Goal: Check status: Check status

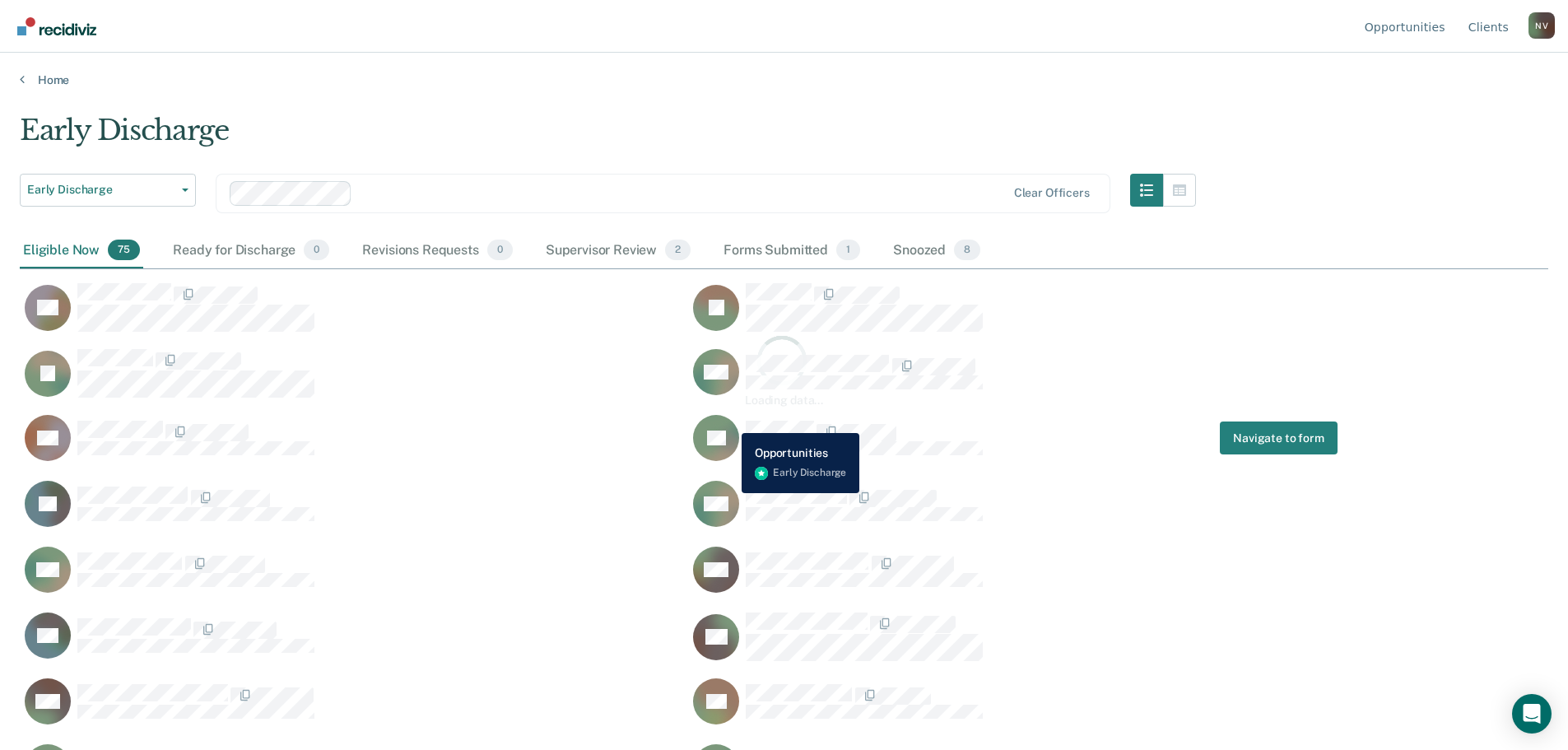
scroll to position [501, 1516]
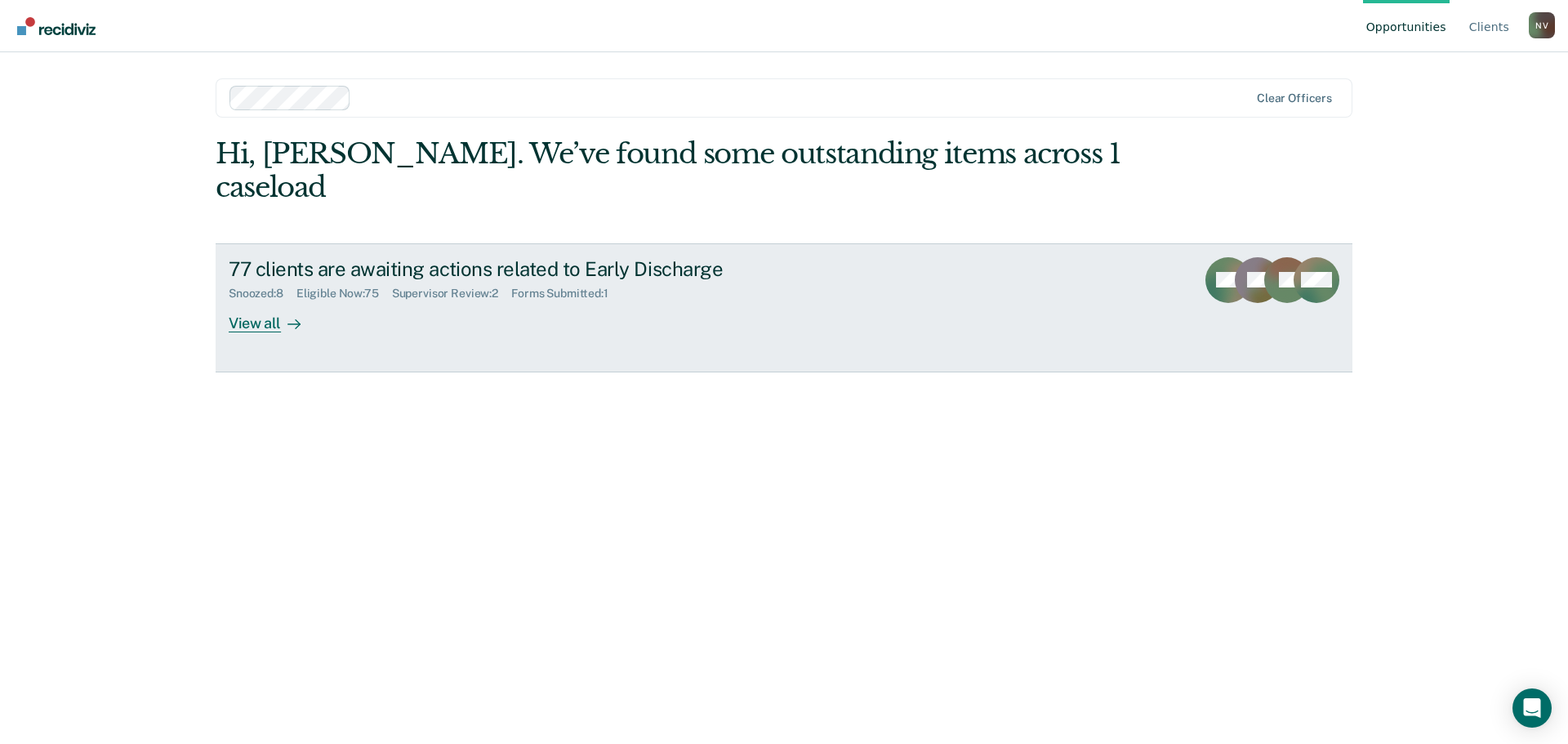
click at [244, 300] on div "View all" at bounding box center [274, 316] width 92 height 32
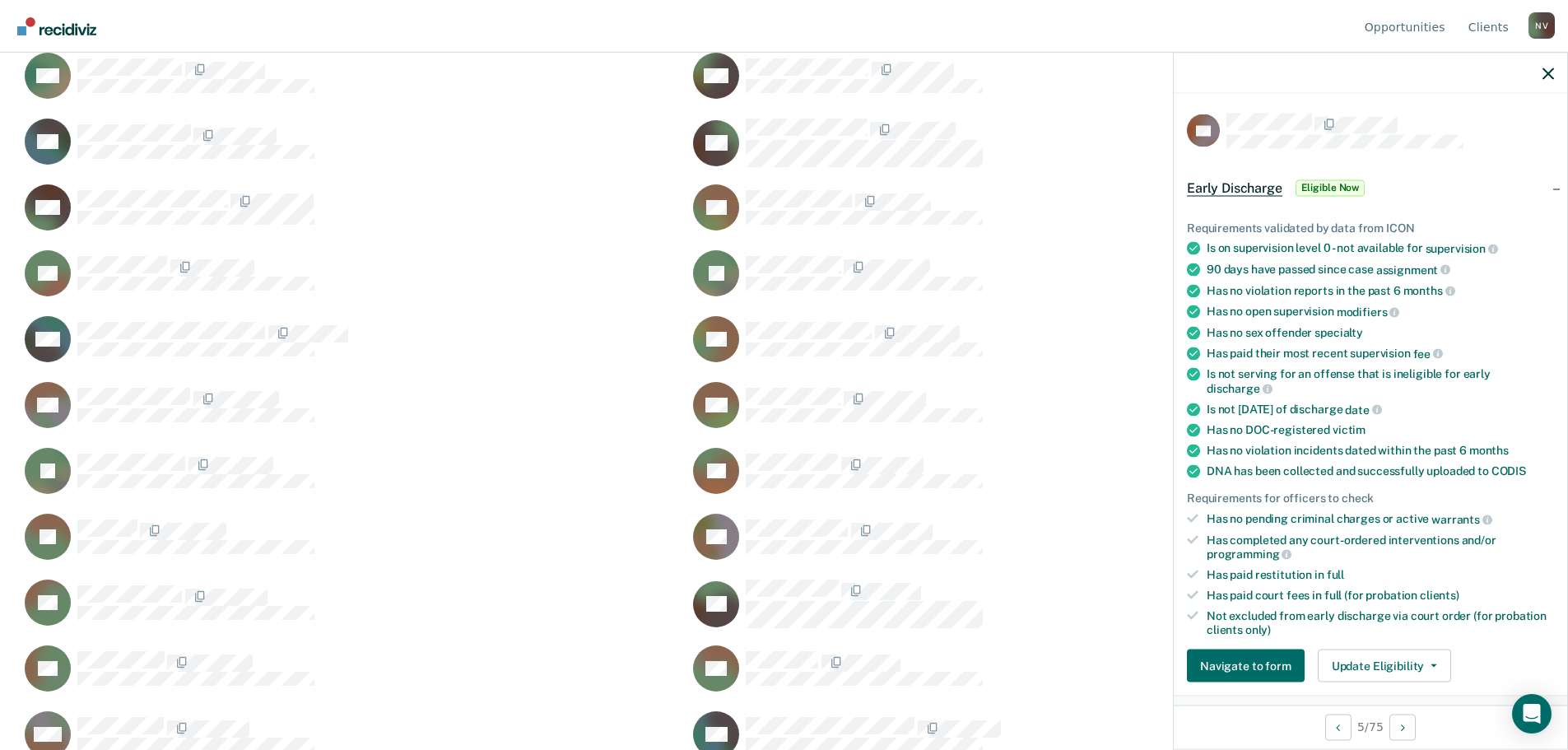
scroll to position [83, 0]
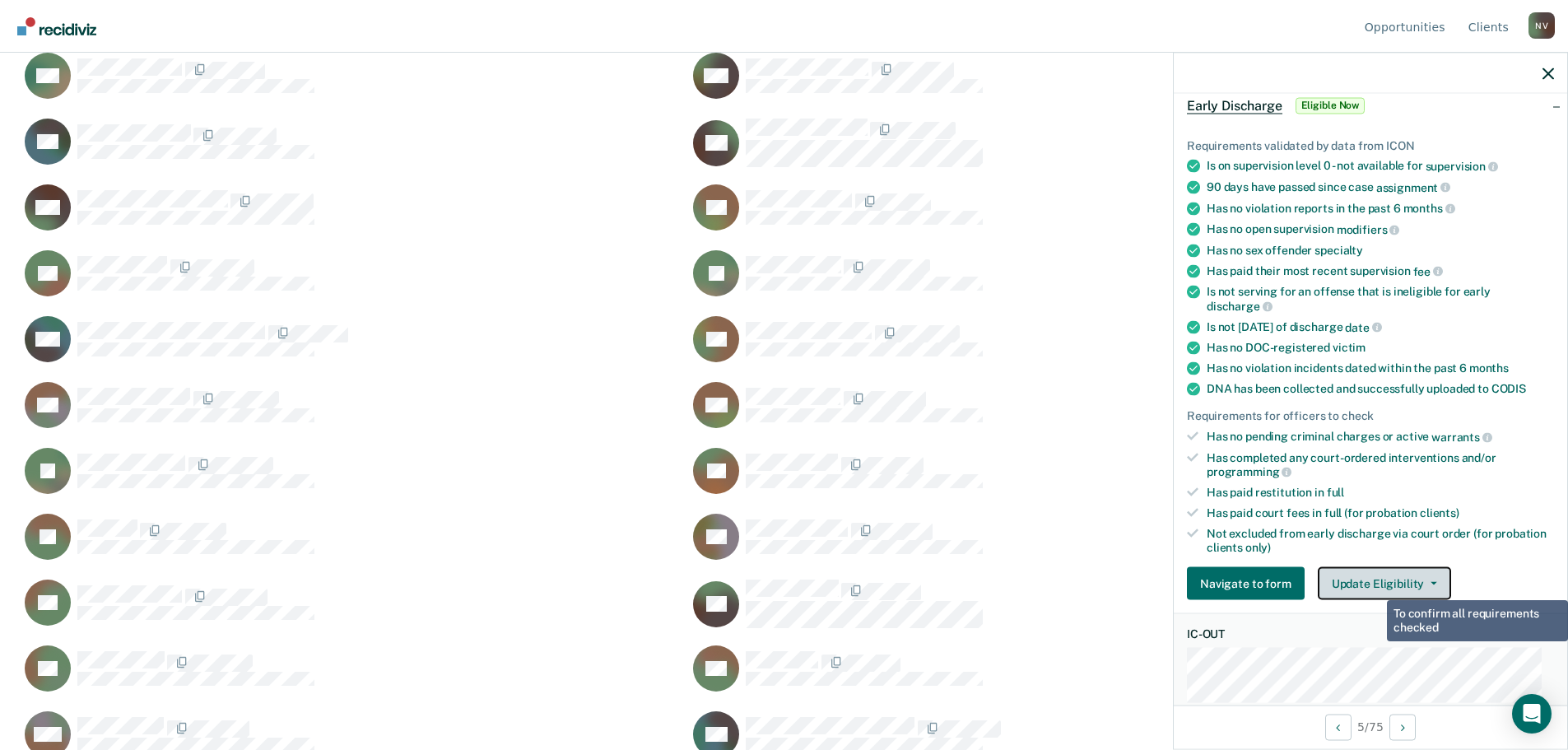
click at [1363, 582] on button "Update Eligibility" at bounding box center [1384, 583] width 133 height 33
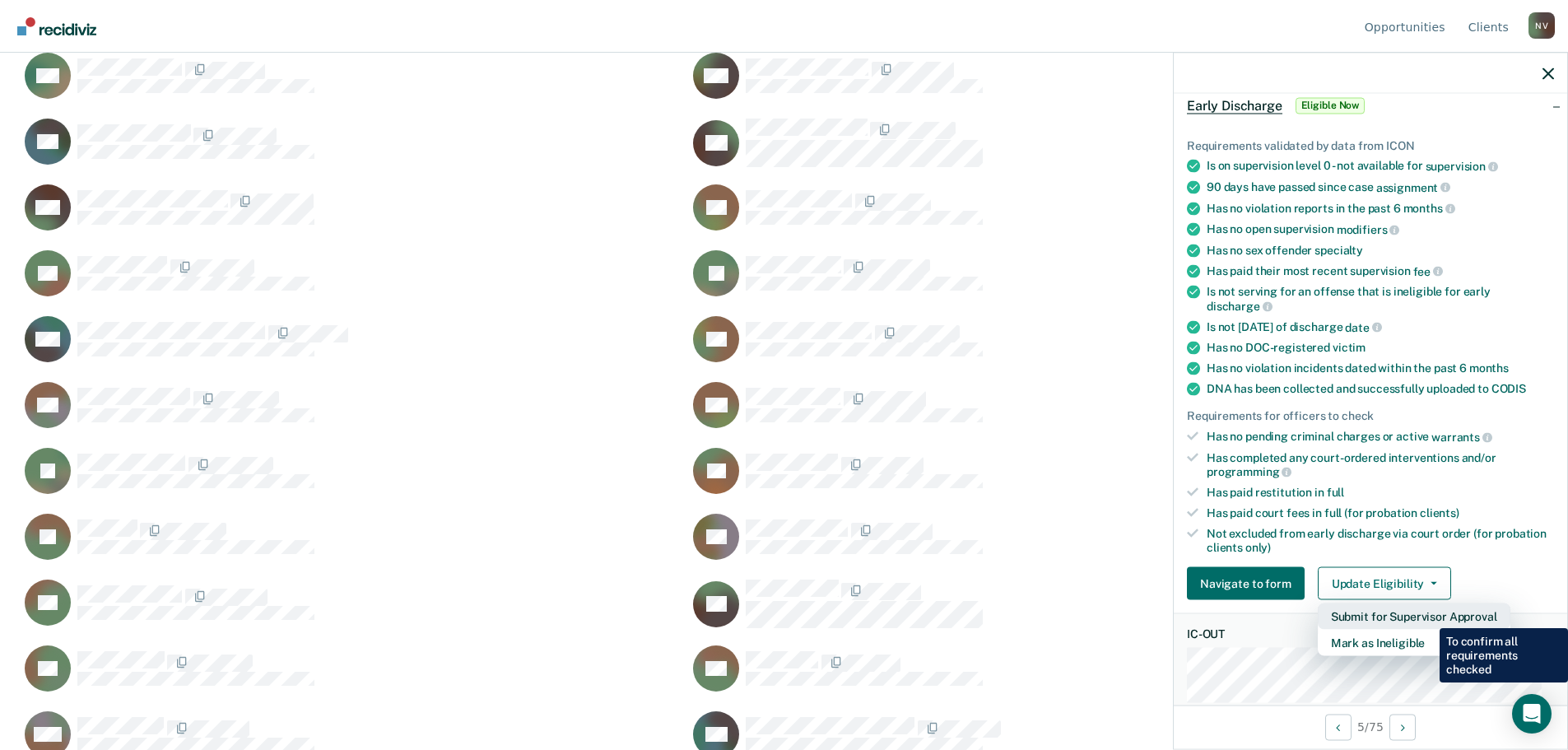
click at [1427, 616] on button "Submit for Supervisor Approval" at bounding box center [1414, 617] width 192 height 27
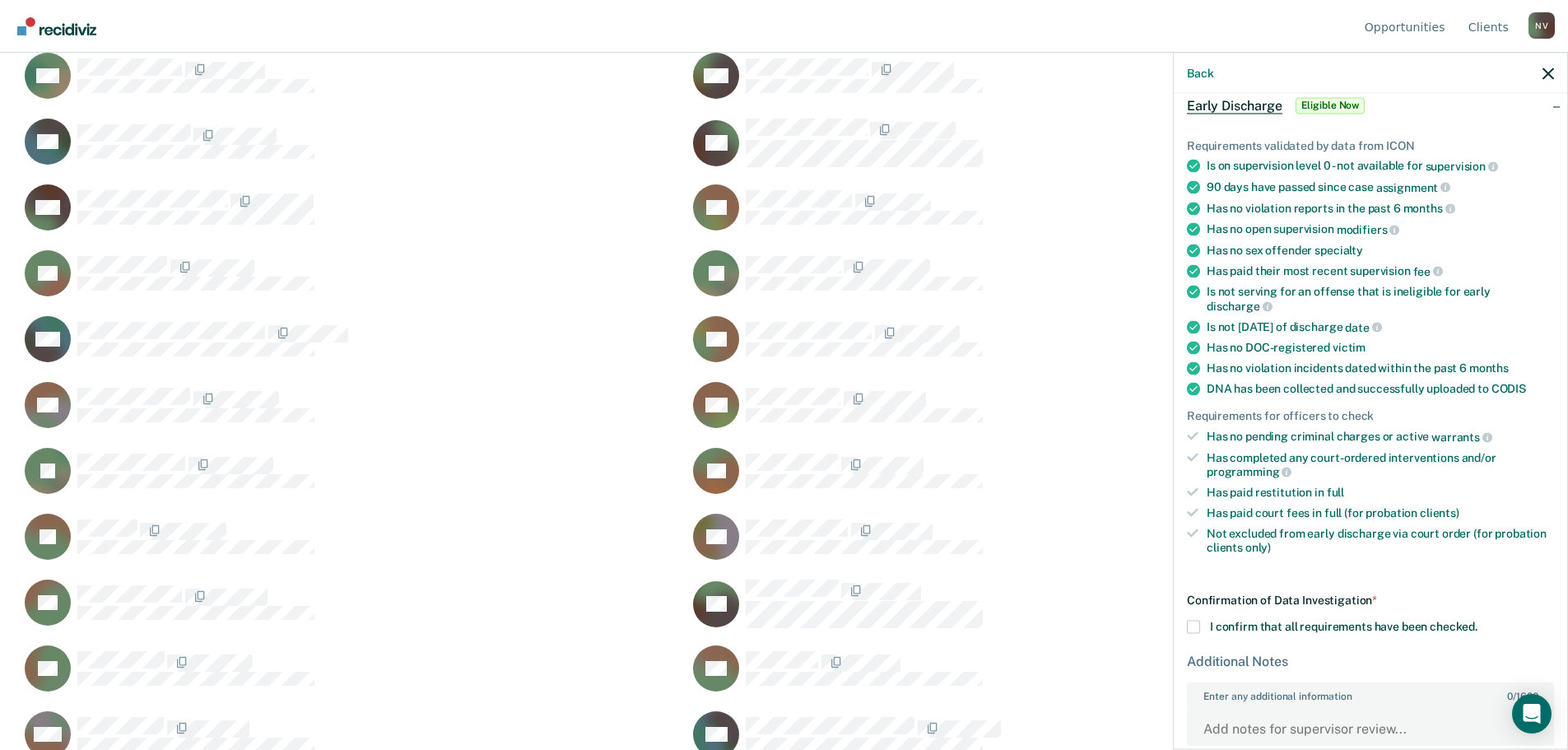
click at [1195, 627] on span at bounding box center [1193, 627] width 13 height 13
click at [1478, 621] on input "I confirm that all requirements have been checked." at bounding box center [1478, 621] width 0 height 0
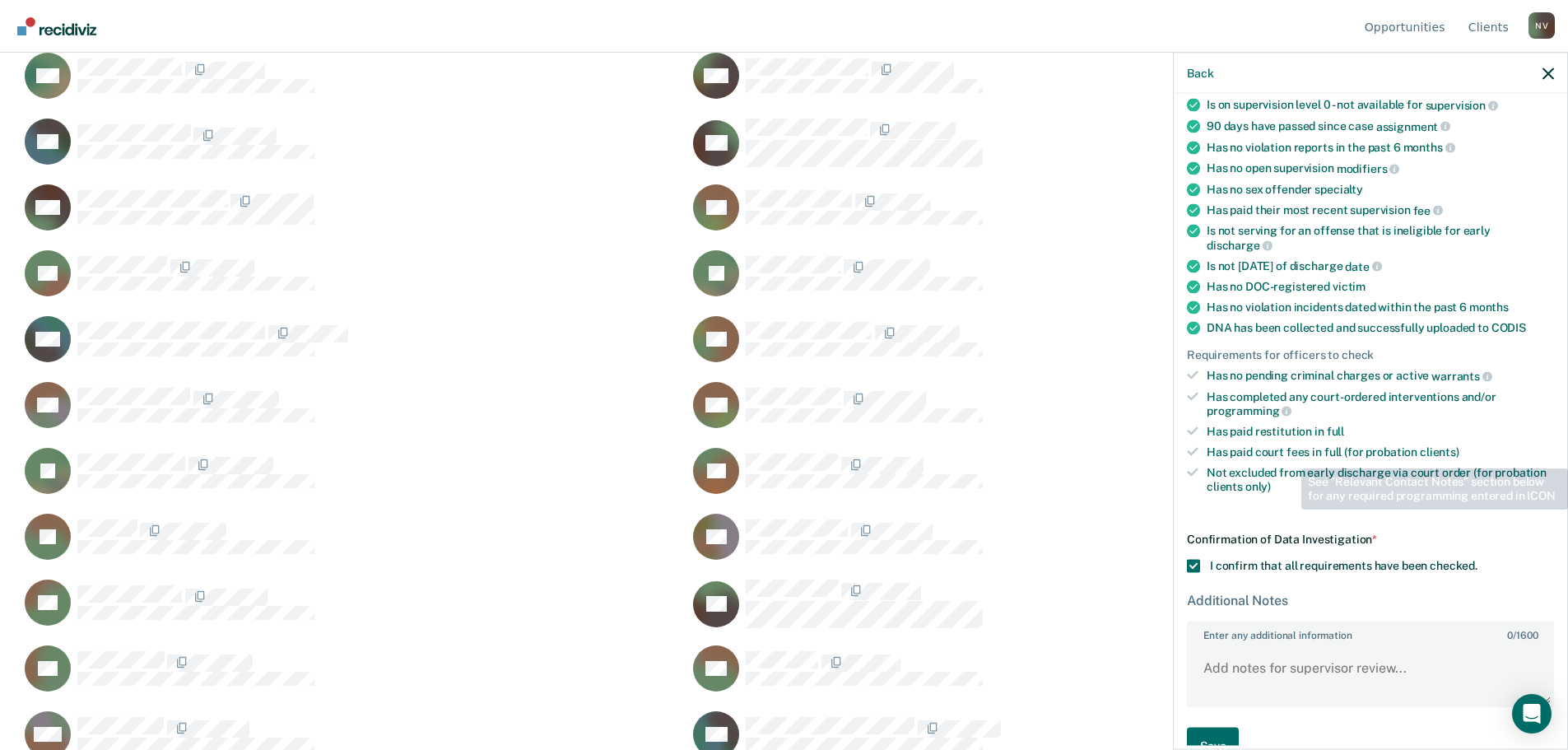
scroll to position [180, 0]
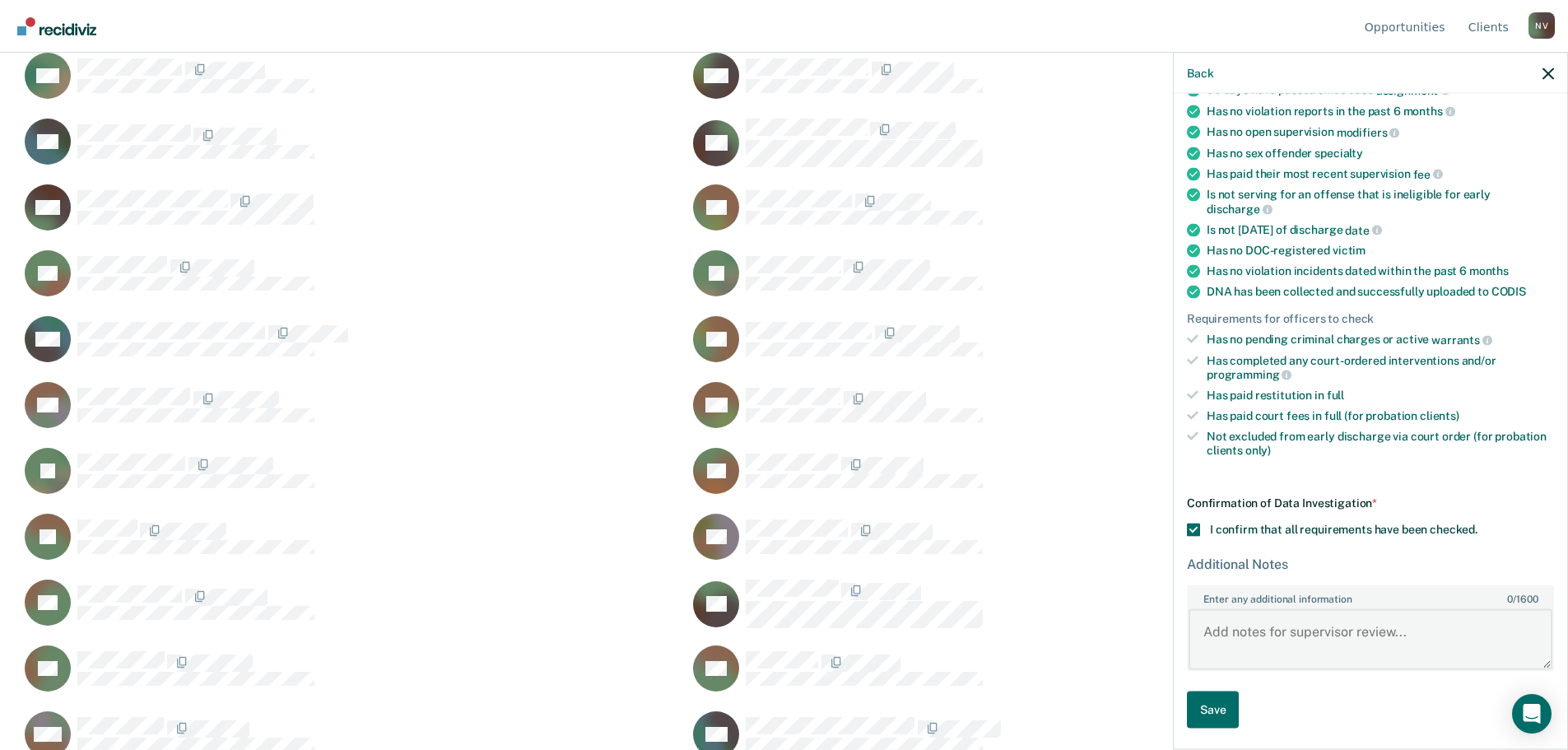
click at [1297, 636] on textarea "Enter any additional information 0 / 1600" at bounding box center [1370, 639] width 363 height 61
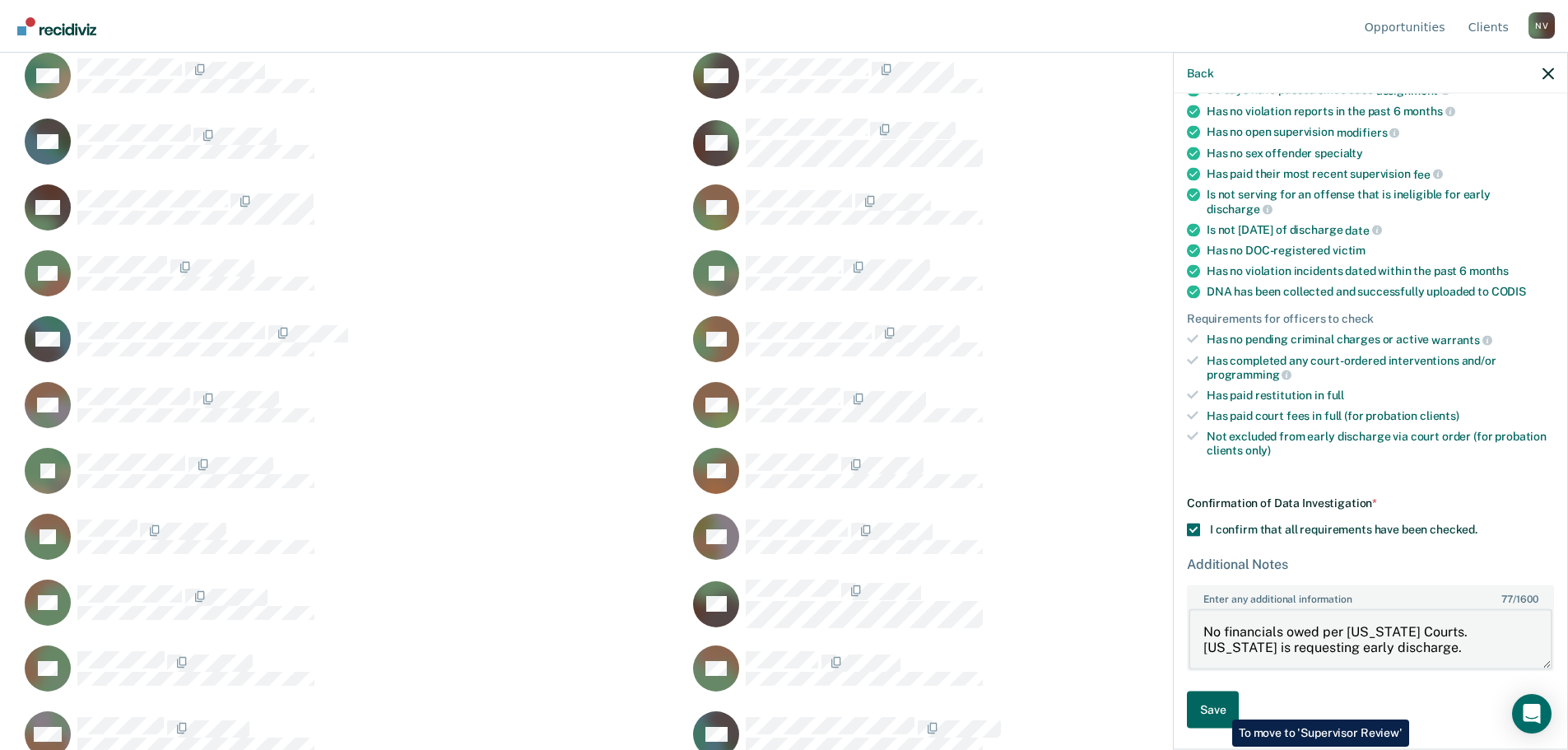
type textarea "No financials owed per [US_STATE] Courts. [US_STATE] is requesting early discha…"
click at [1220, 707] on button "Save" at bounding box center [1212, 710] width 51 height 37
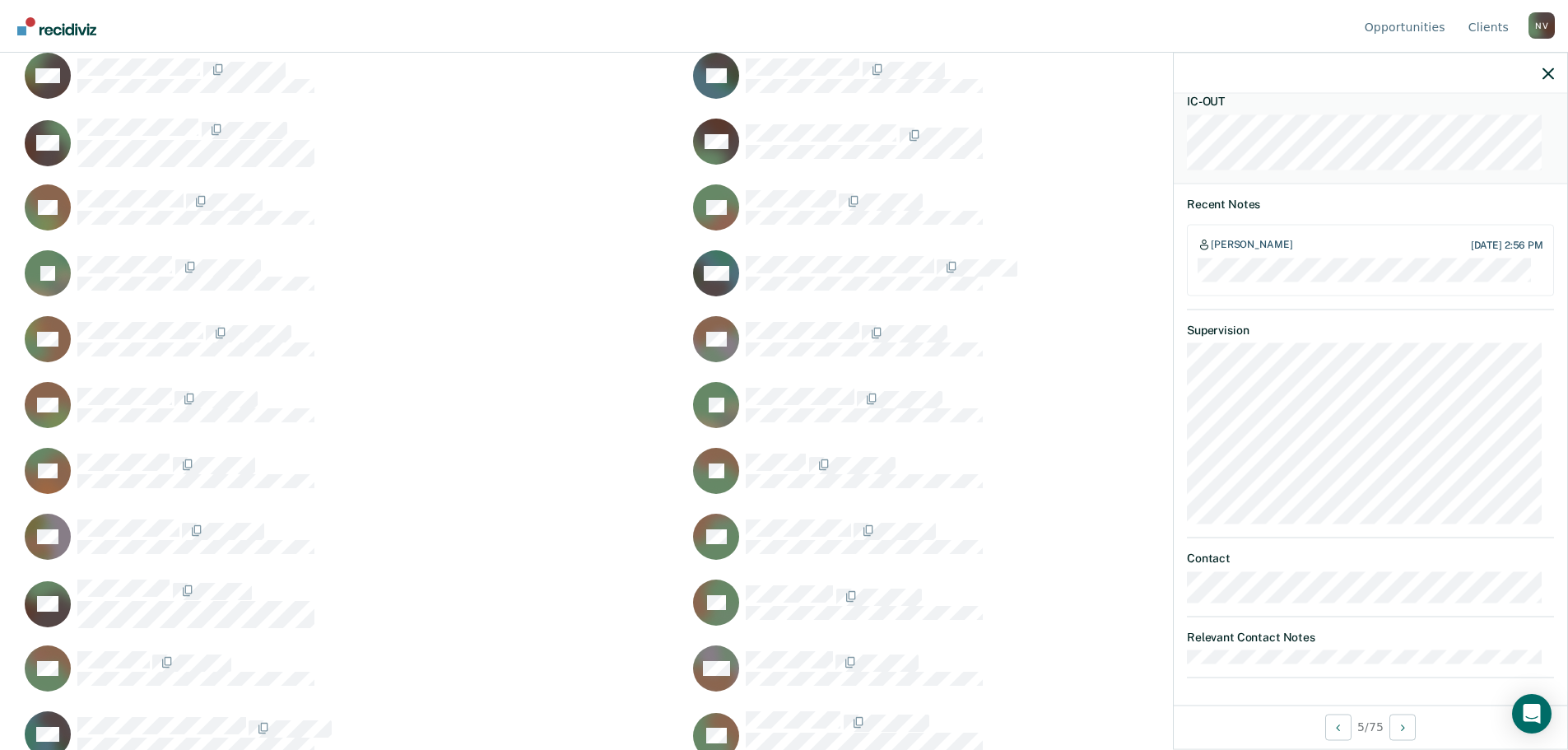
scroll to position [620, 0]
